Goal: Communication & Community: Answer question/provide support

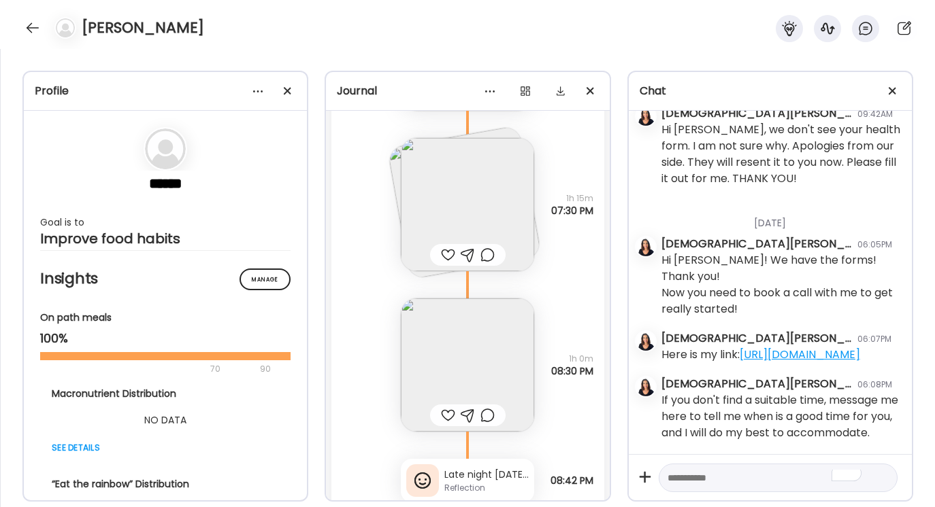
scroll to position [1088, 0]
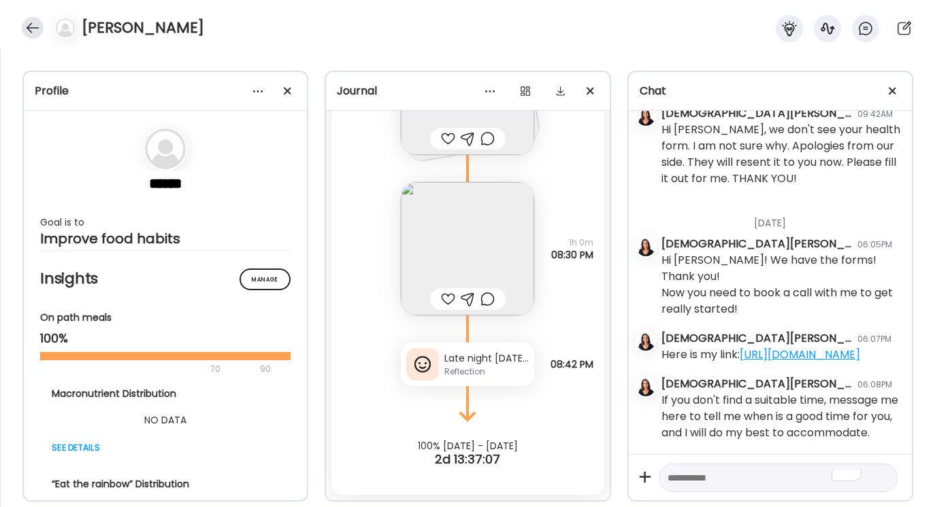
click at [35, 31] on div at bounding box center [33, 28] width 22 height 22
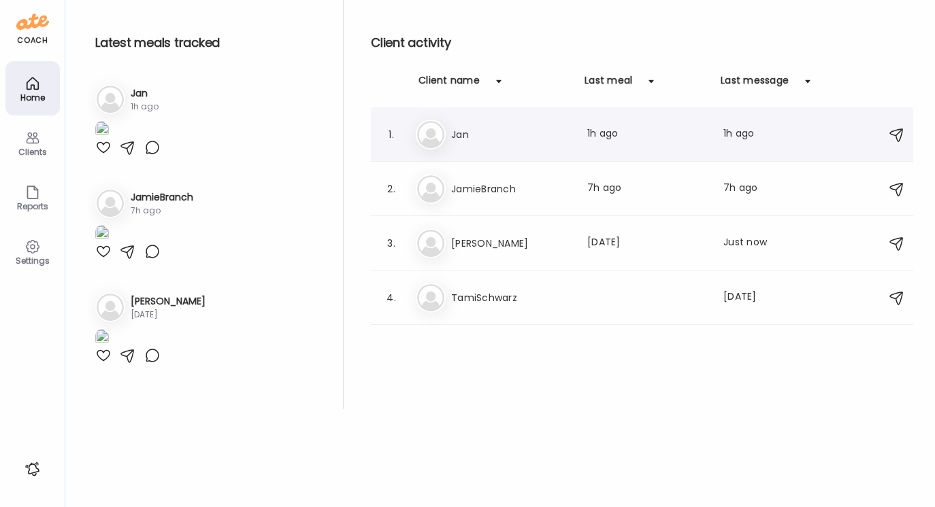
click at [474, 136] on h3 "Jan" at bounding box center [511, 135] width 120 height 16
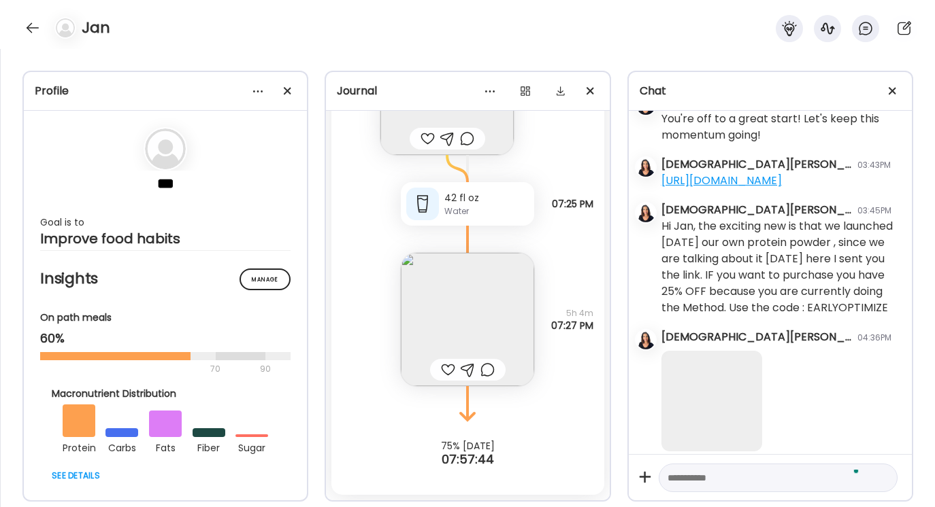
scroll to position [425, 0]
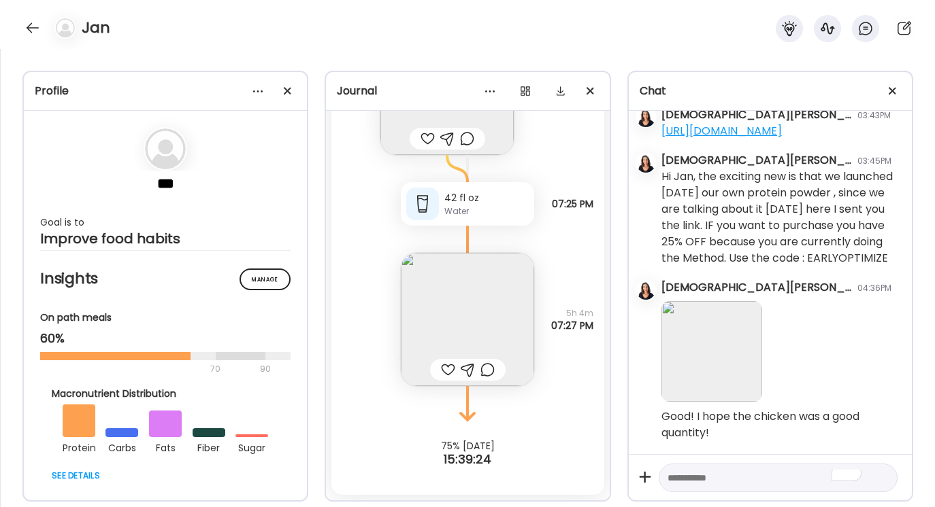
click at [672, 479] on textarea "To enrich screen reader interactions, please activate Accessibility in Grammarl…" at bounding box center [765, 478] width 197 height 16
click at [32, 31] on div at bounding box center [33, 28] width 22 height 22
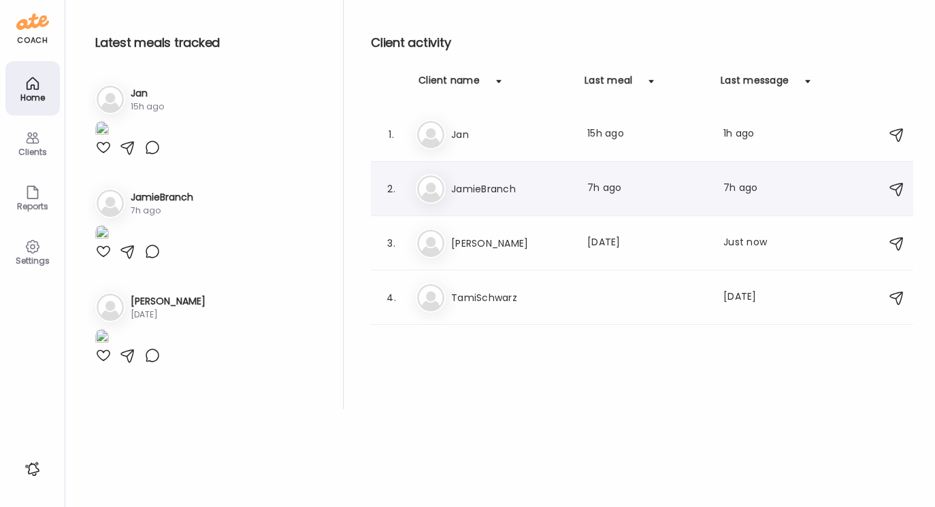
click at [481, 189] on h3 "JamieBranch" at bounding box center [511, 189] width 120 height 16
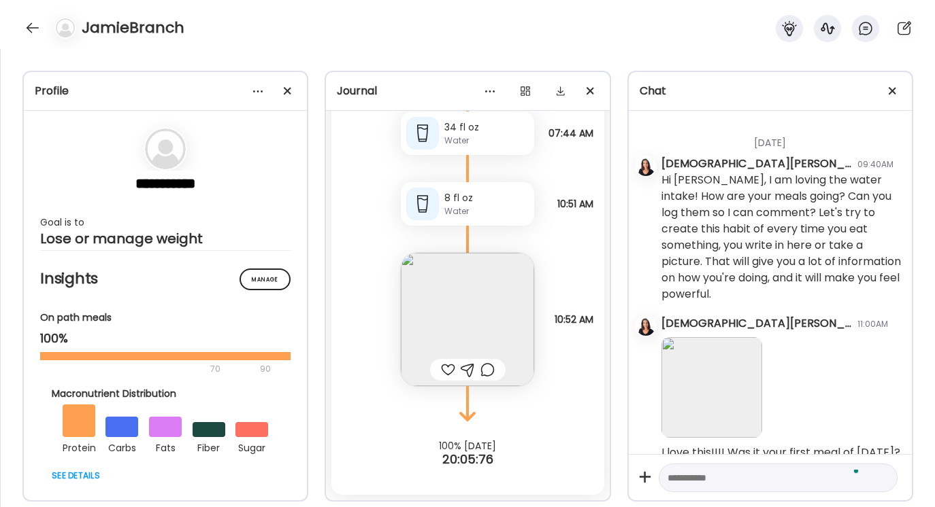
scroll to position [1071, 0]
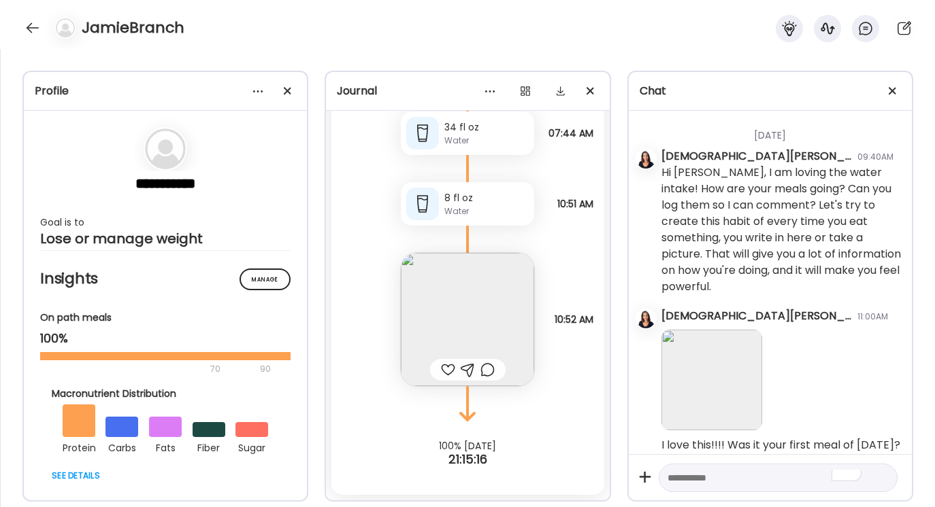
click at [671, 476] on textarea "To enrich screen reader interactions, please activate Accessibility in Grammarl…" at bounding box center [765, 478] width 197 height 16
type textarea "*"
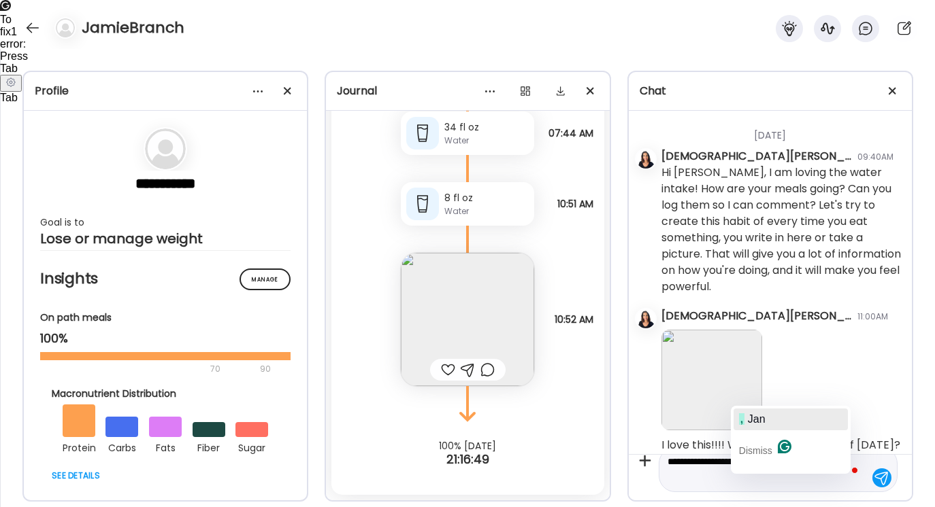
click at [759, 420] on span "Jan" at bounding box center [757, 420] width 18 height 12
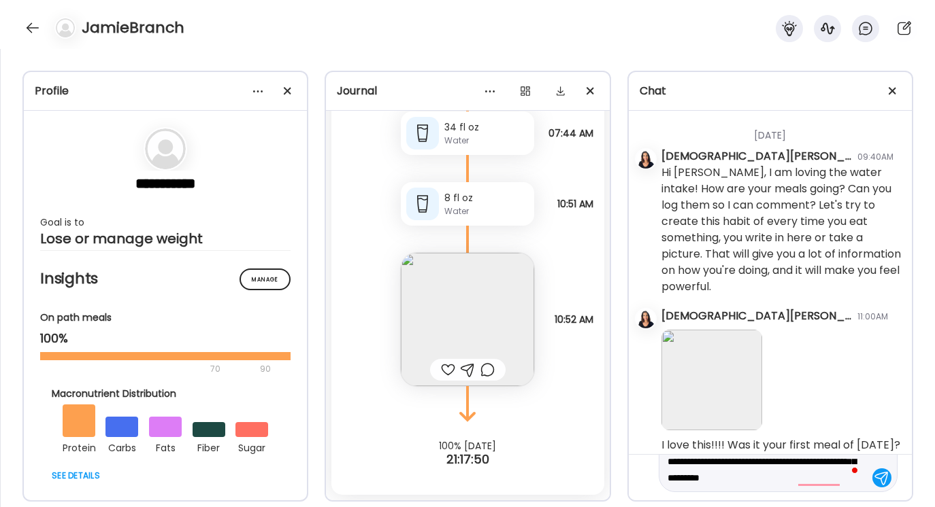
scroll to position [48, 0]
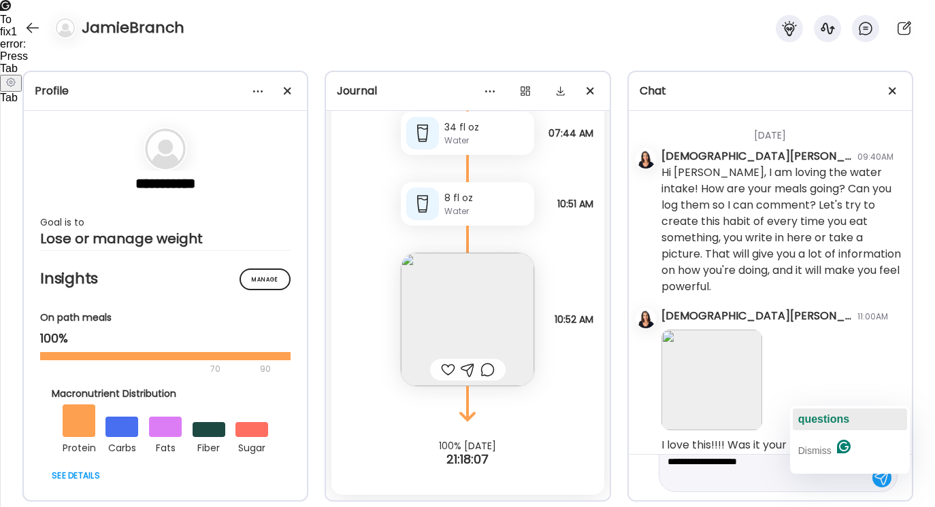
click at [825, 422] on span "questions" at bounding box center [824, 420] width 52 height 12
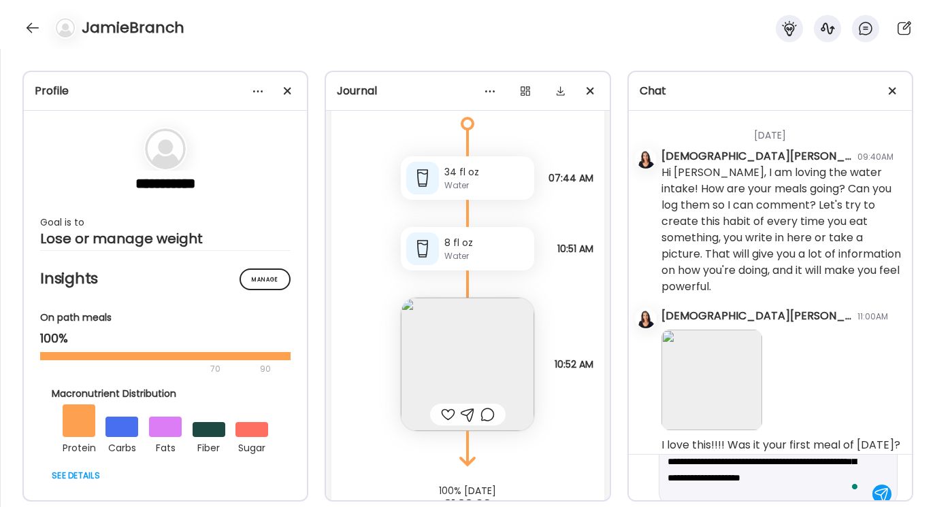
scroll to position [33, 0]
click at [782, 460] on textarea "**********" at bounding box center [765, 469] width 197 height 65
click at [721, 477] on textarea "**********" at bounding box center [765, 469] width 197 height 65
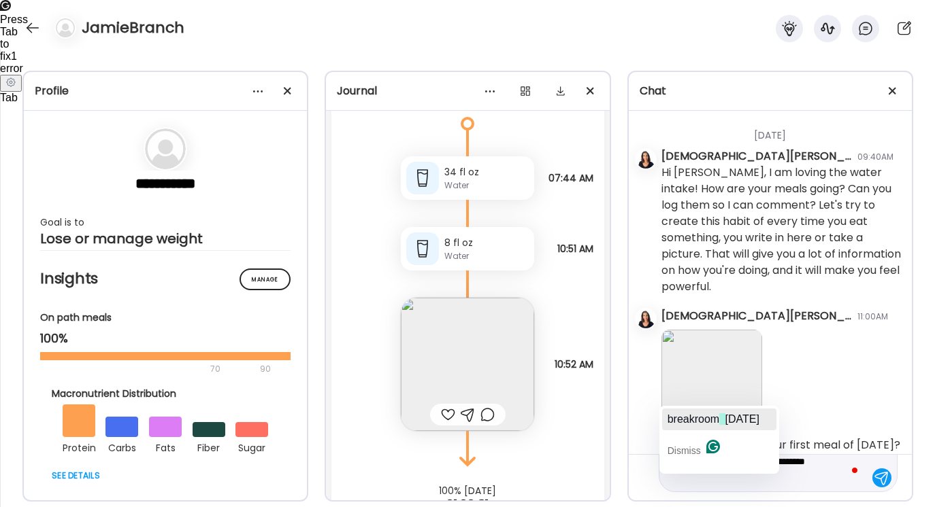
click at [713, 414] on span "breakroom" at bounding box center [693, 420] width 52 height 12
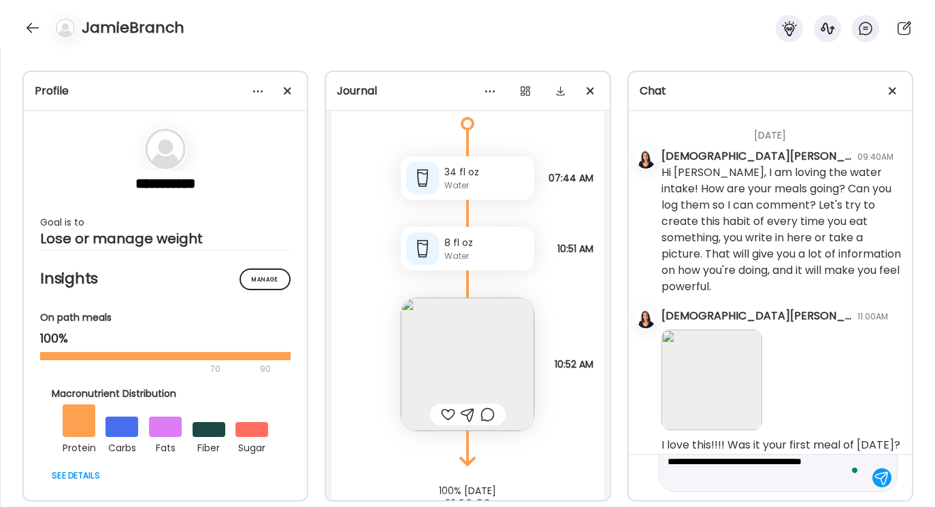
type textarea "**********"
click at [852, 477] on span at bounding box center [855, 474] width 12 height 20
click at [880, 478] on div at bounding box center [881, 478] width 19 height 19
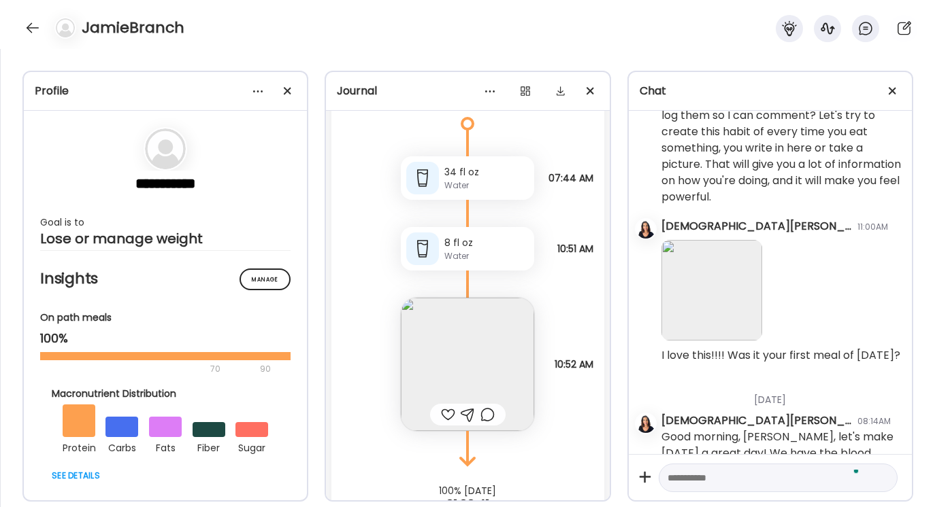
scroll to position [1202, 0]
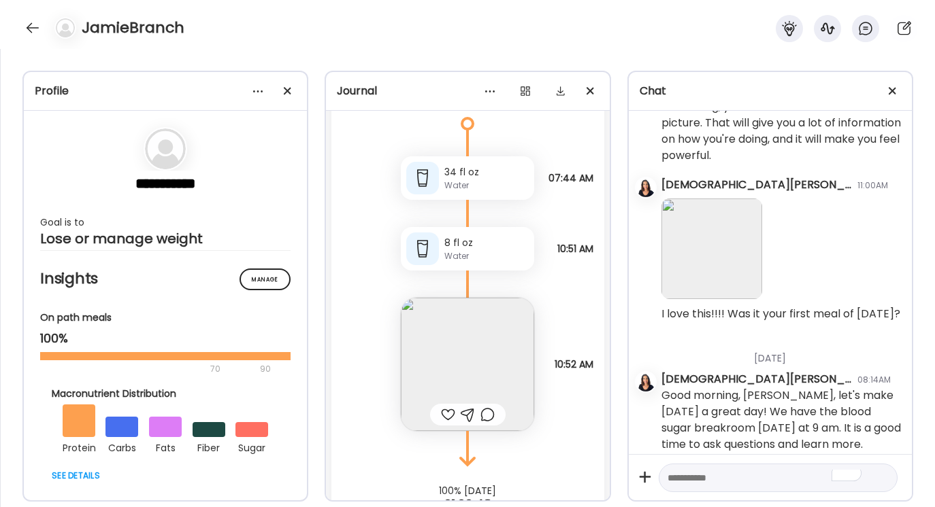
click at [670, 477] on textarea "To enrich screen reader interactions, please activate Accessibility in Grammarl…" at bounding box center [765, 478] width 197 height 16
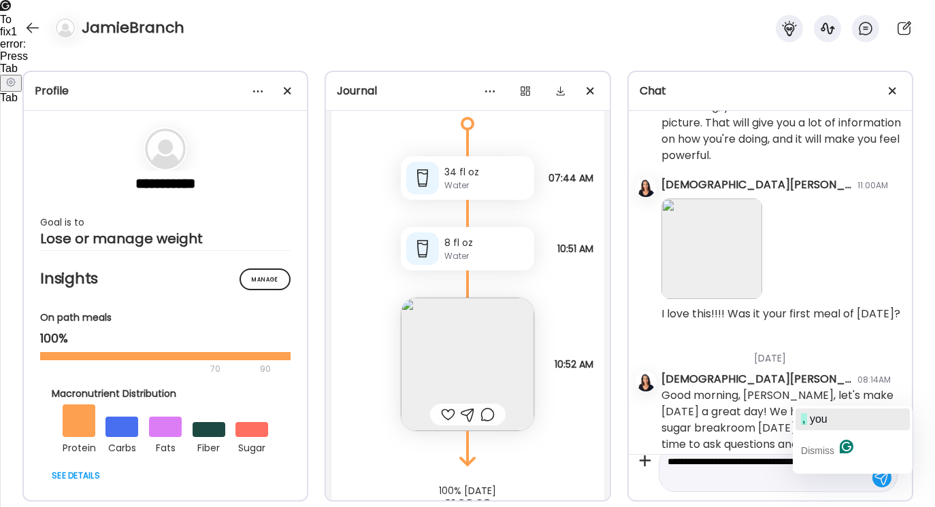
click at [812, 427] on div ", you" at bounding box center [814, 420] width 27 height 22
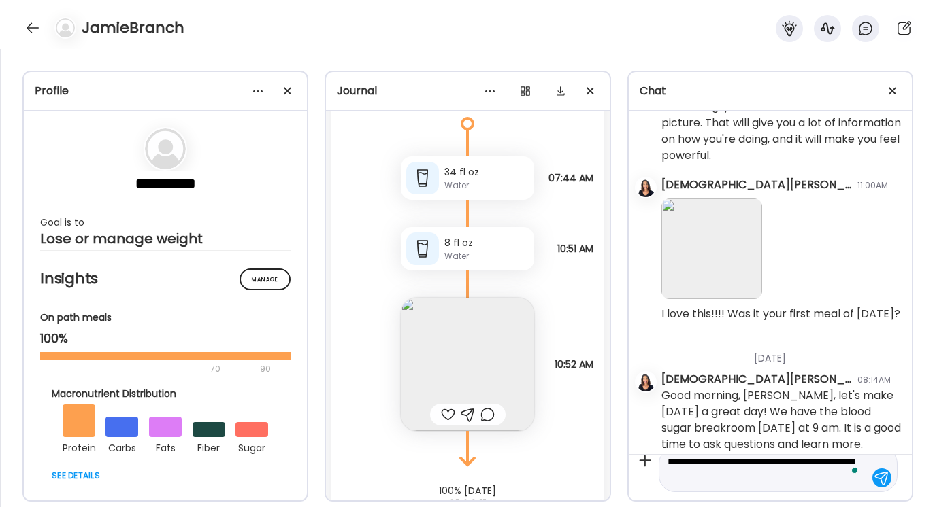
type textarea "**********"
click at [881, 478] on div at bounding box center [881, 478] width 19 height 19
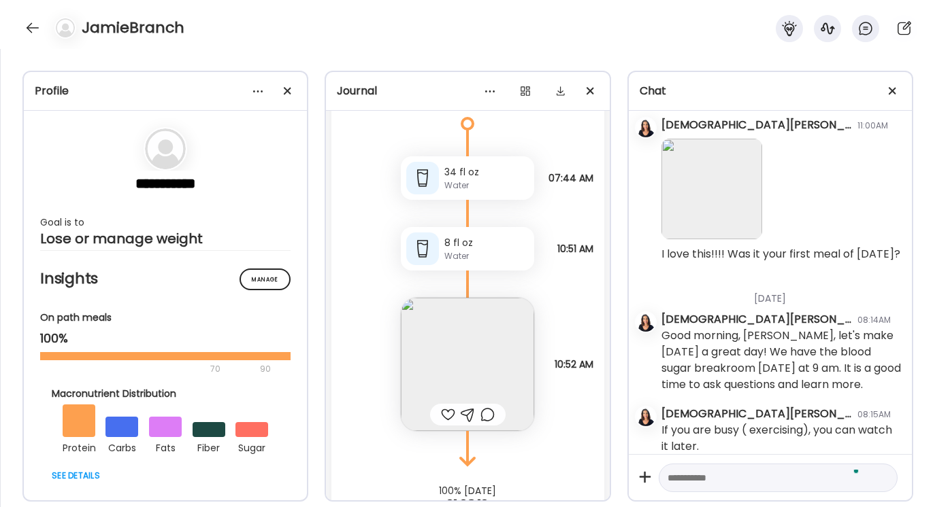
scroll to position [1264, 0]
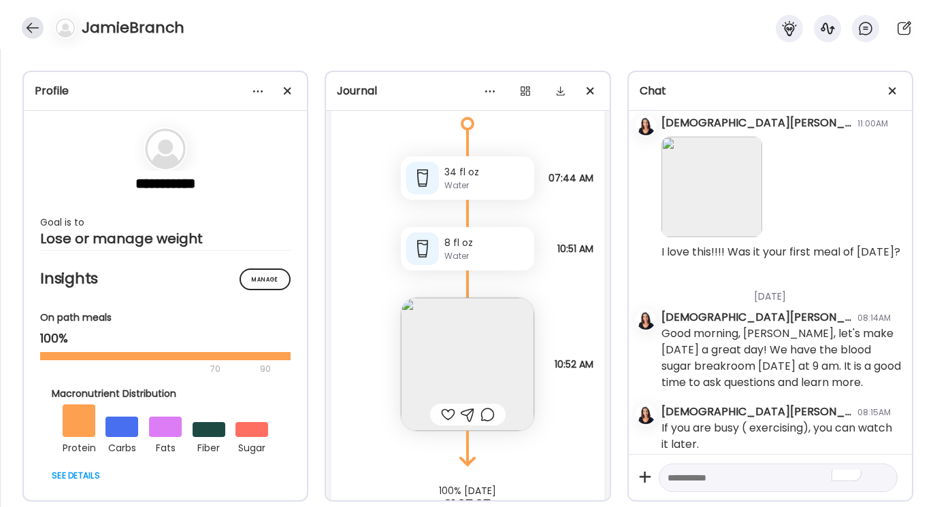
click at [38, 24] on div at bounding box center [33, 28] width 22 height 22
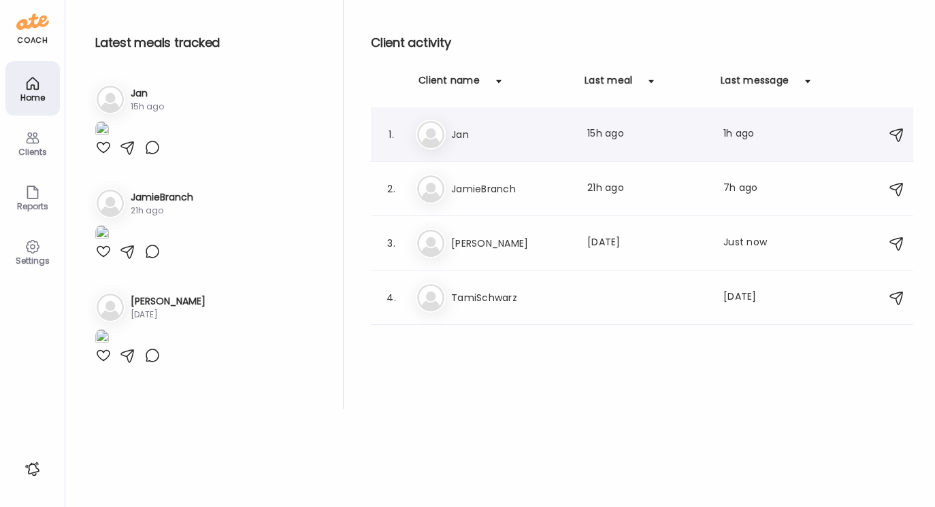
click at [482, 133] on h3 "Jan" at bounding box center [511, 135] width 120 height 16
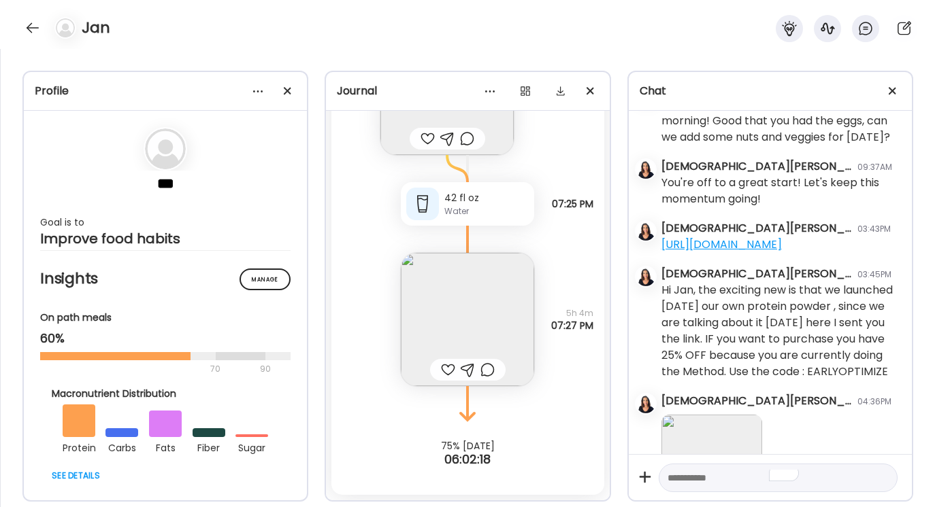
scroll to position [425, 0]
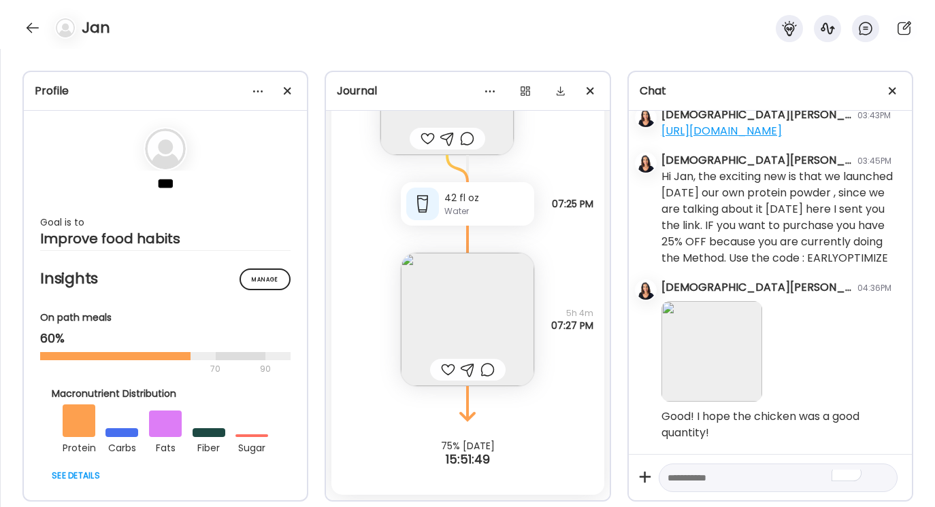
click at [676, 476] on textarea "To enrich screen reader interactions, please activate Accessibility in Grammarl…" at bounding box center [765, 478] width 197 height 16
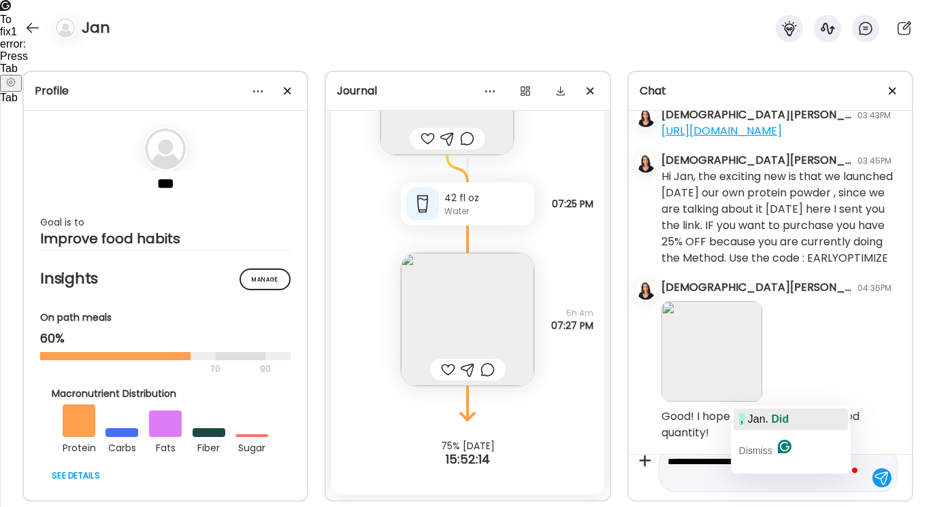
click at [765, 418] on span "Jan" at bounding box center [757, 420] width 18 height 12
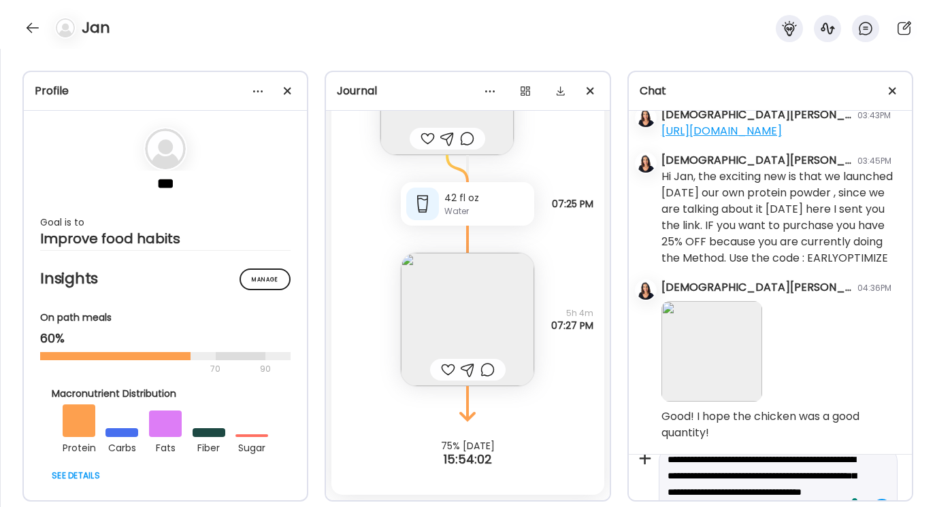
scroll to position [48, 0]
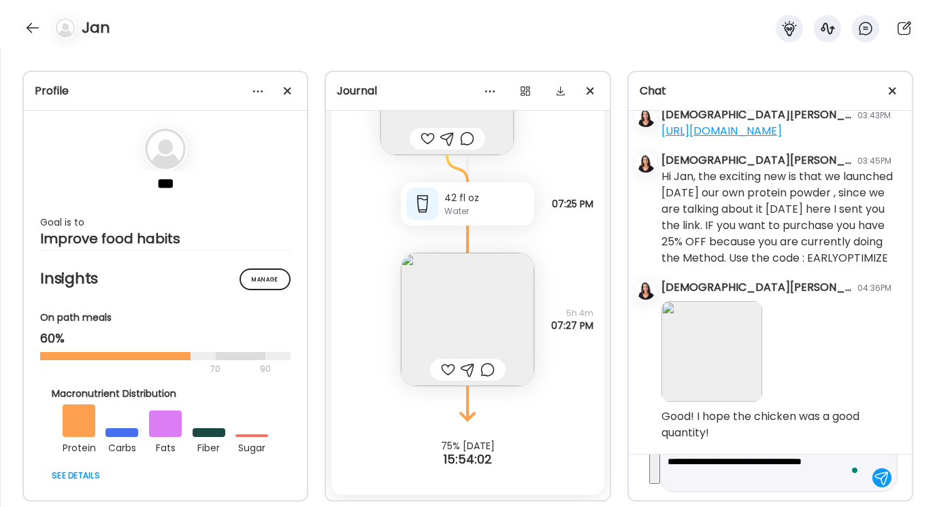
drag, startPoint x: 667, startPoint y: 475, endPoint x: 778, endPoint y: 507, distance: 115.4
click at [778, 507] on div "Profile *** Goal is to Improve food habits Manage Insights On path meals 60% 70…" at bounding box center [467, 278] width 935 height 459
click at [660, 469] on button "See rewrite suggestions" at bounding box center [654, 453] width 11 height 63
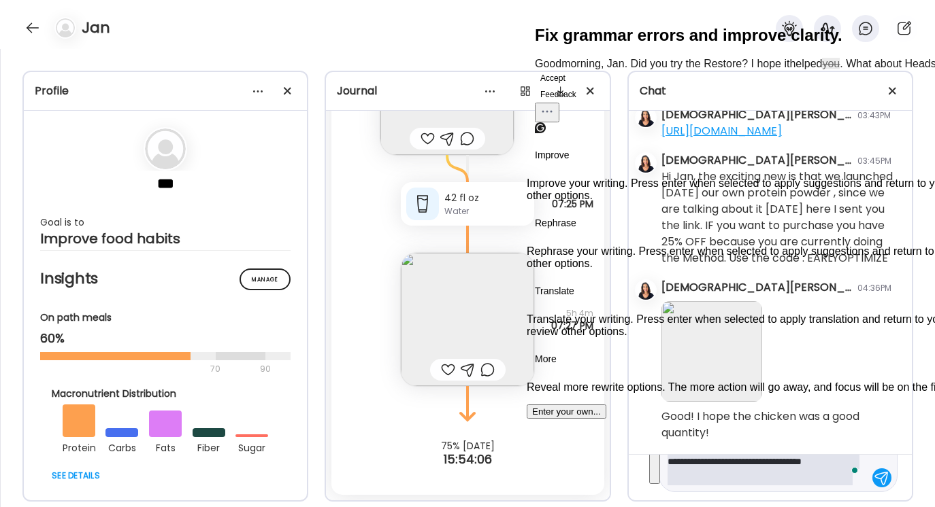
click at [557, 86] on button "Accept" at bounding box center [553, 78] width 36 height 16
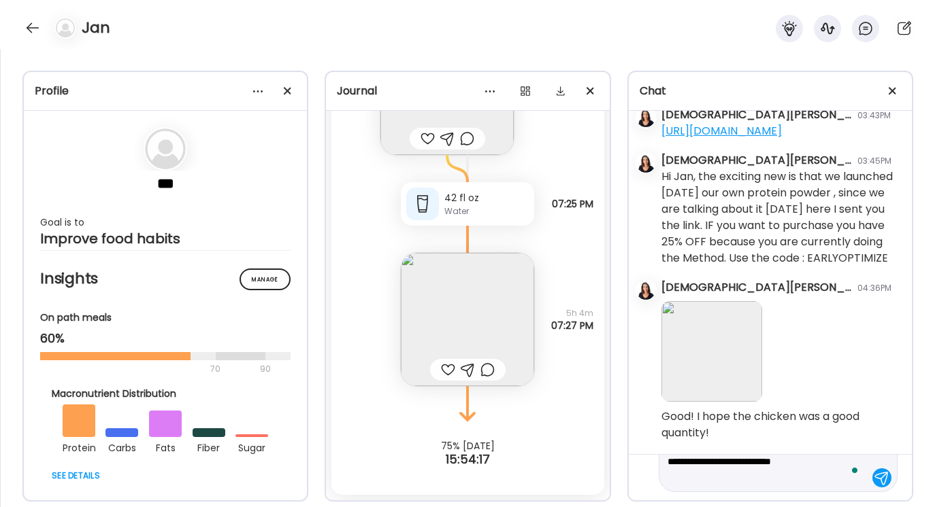
type textarea "**********"
click at [879, 479] on div at bounding box center [881, 478] width 19 height 19
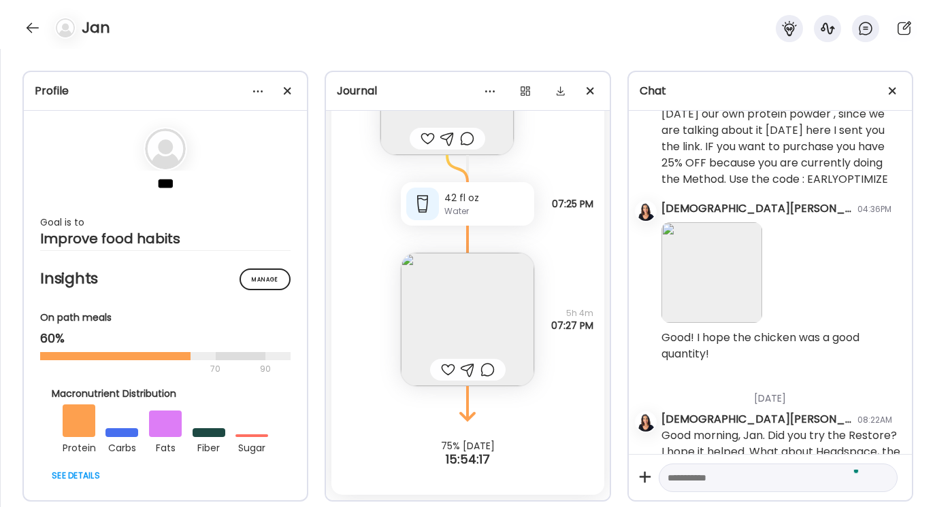
scroll to position [555, 0]
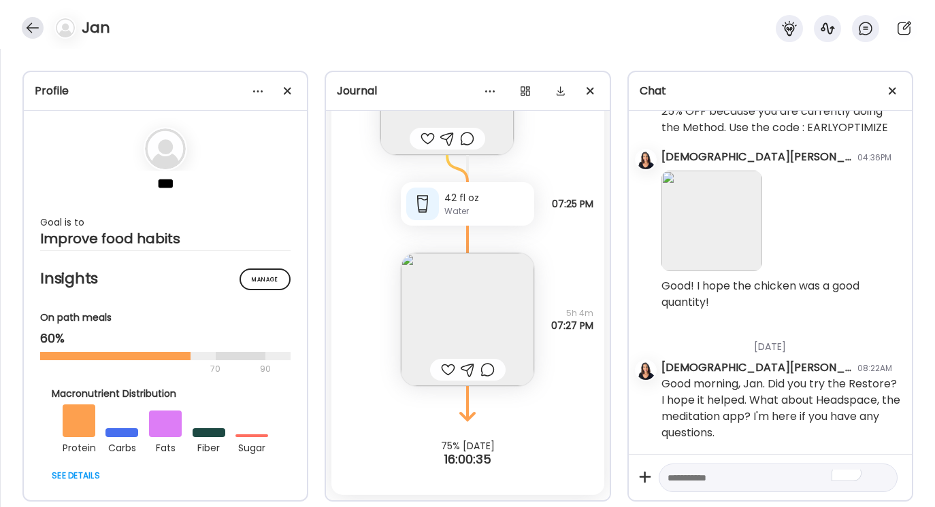
click at [29, 27] on div at bounding box center [33, 28] width 22 height 22
